Goal: Task Accomplishment & Management: Manage account settings

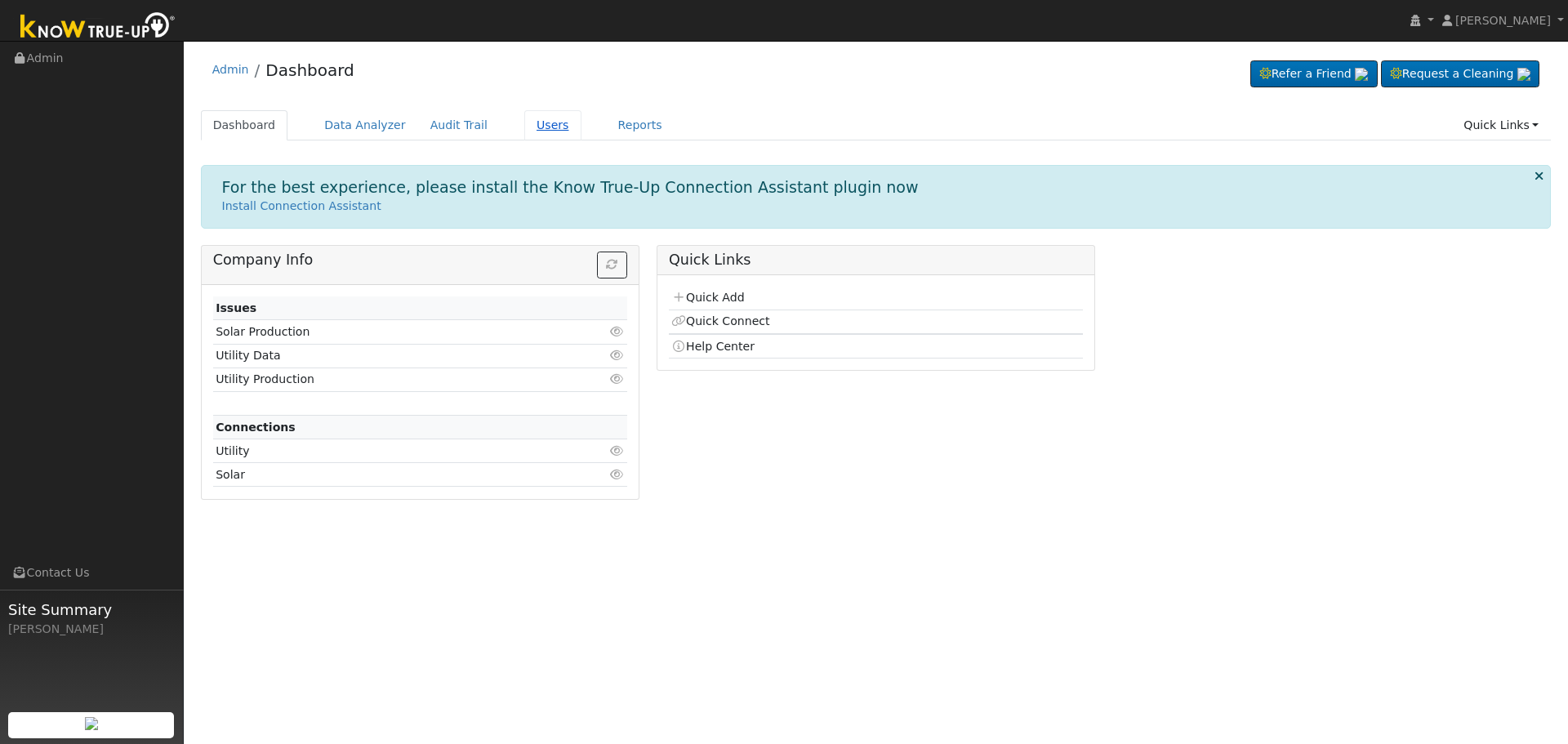
click at [535, 123] on link "Users" at bounding box center [552, 126] width 57 height 30
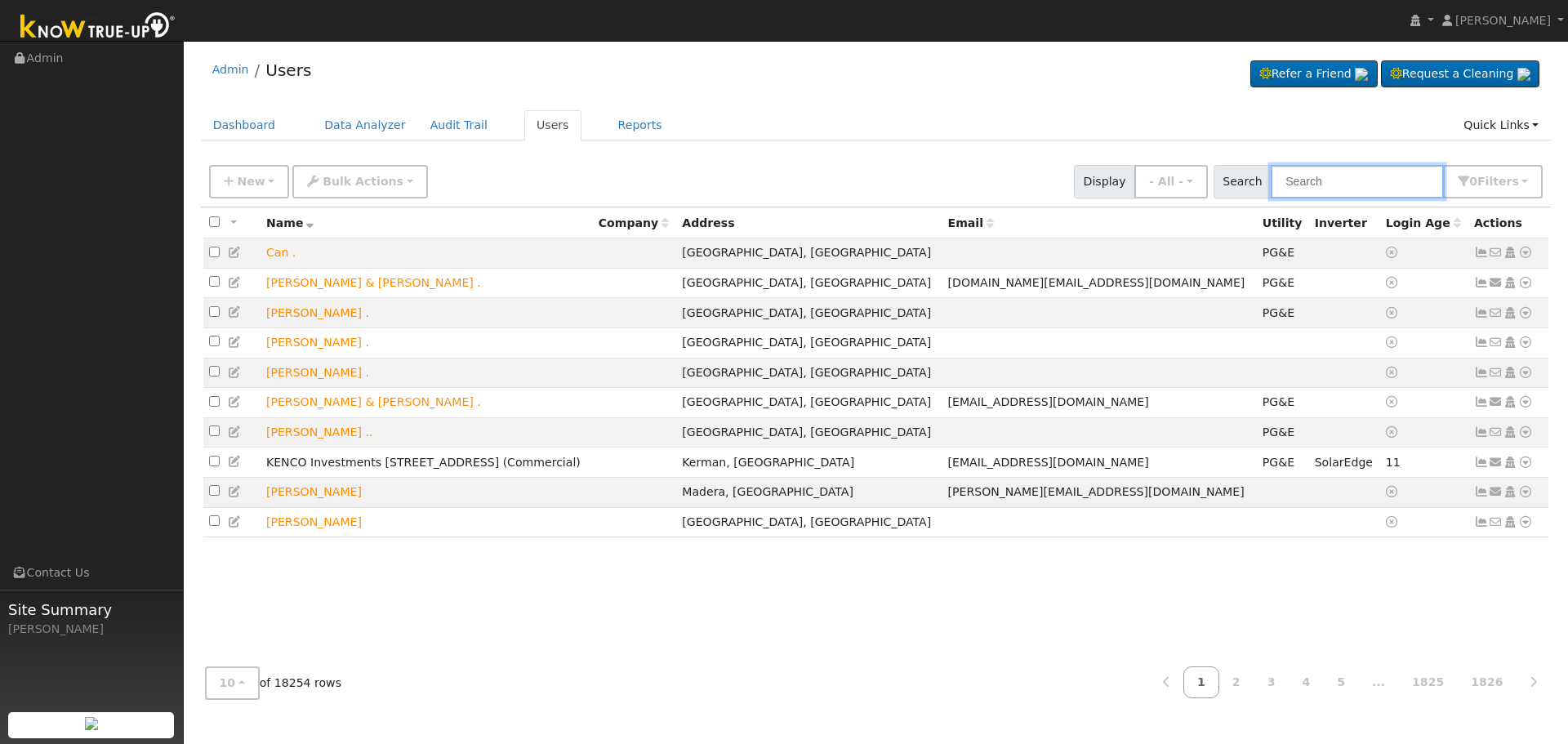
click at [1322, 179] on input "text" at bounding box center [1358, 182] width 174 height 34
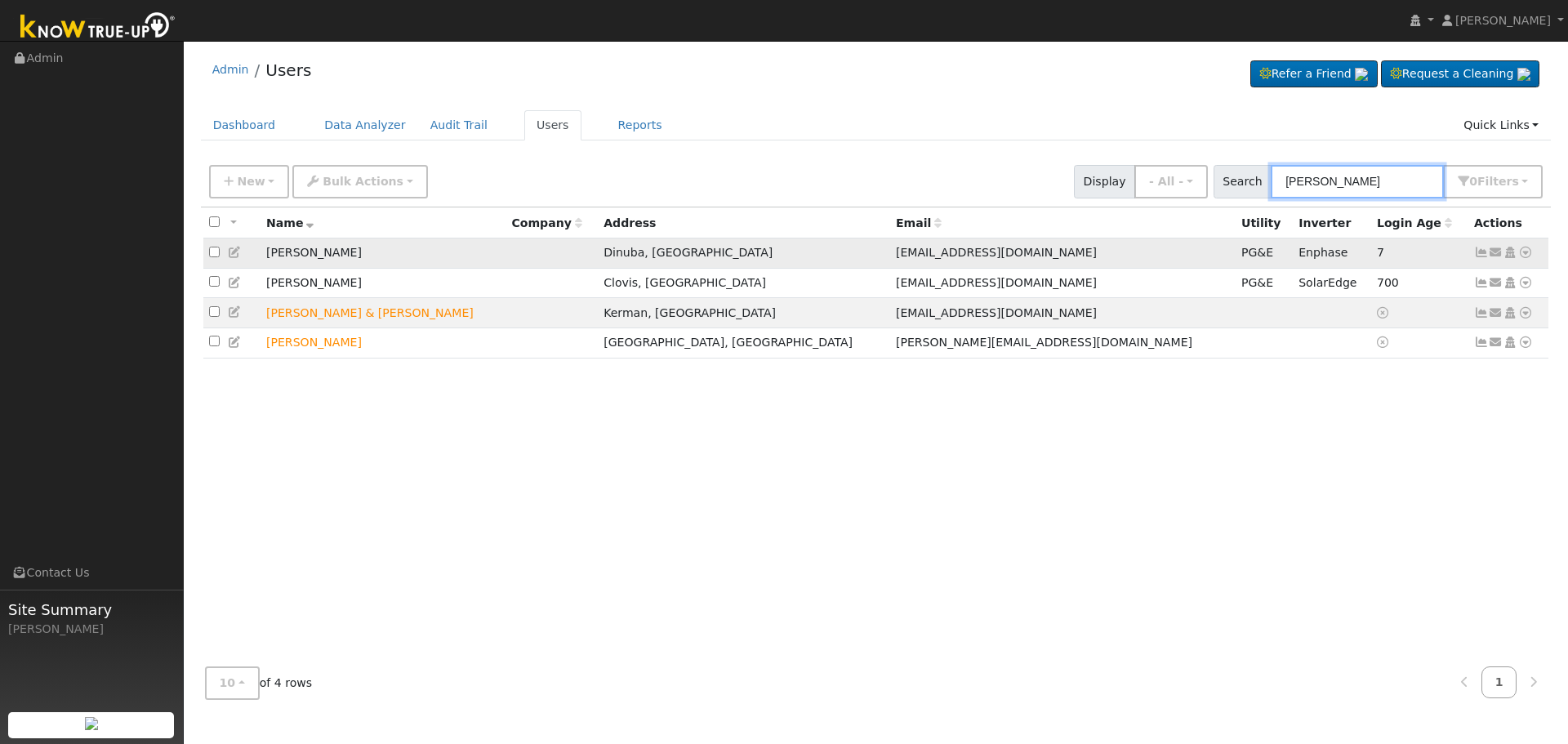
type input "[PERSON_NAME]"
click at [291, 252] on td "[PERSON_NAME]" at bounding box center [383, 253] width 245 height 30
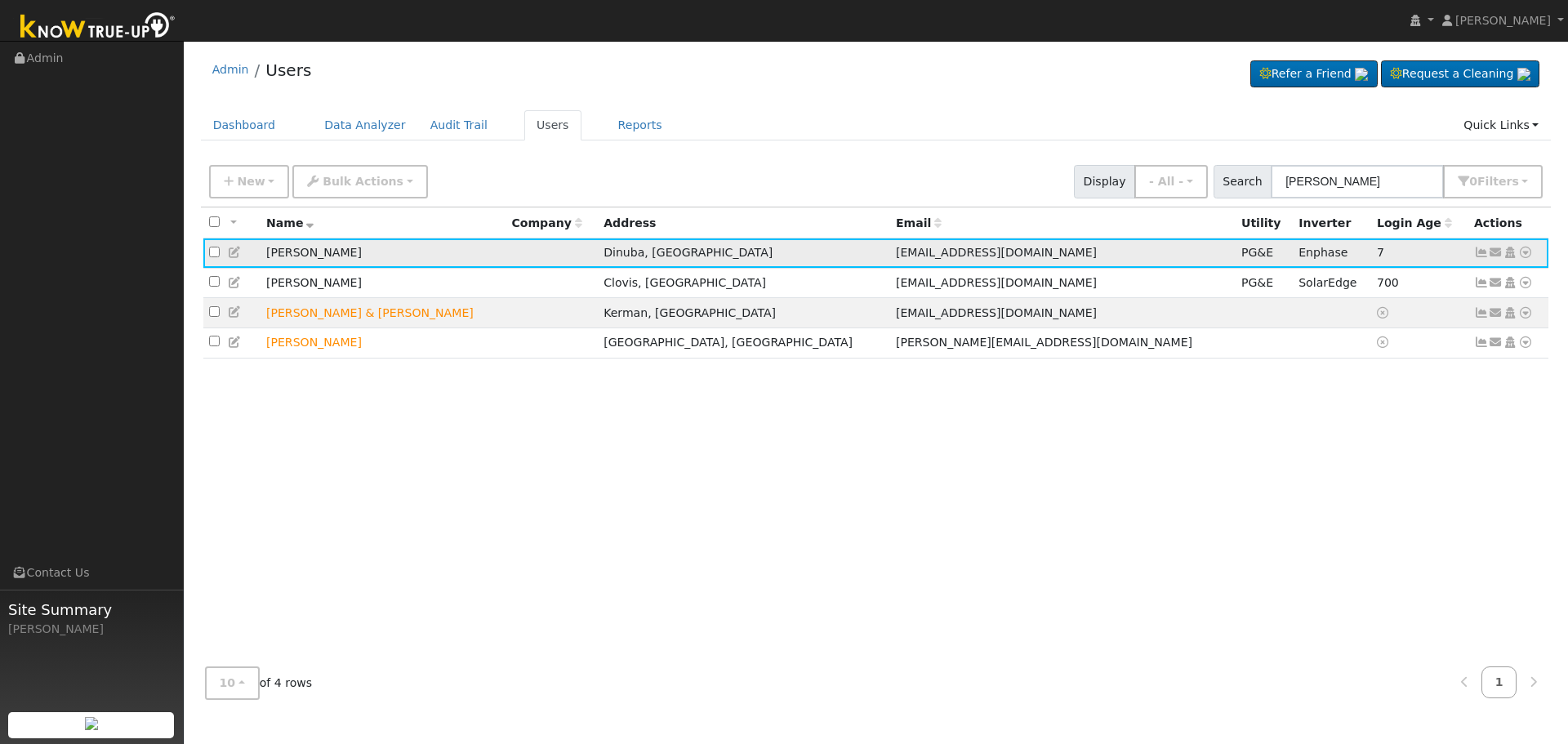
click at [355, 263] on td "[PERSON_NAME]" at bounding box center [383, 253] width 245 height 30
click at [1482, 251] on icon at bounding box center [1480, 251] width 15 height 11
